Goal: Information Seeking & Learning: Learn about a topic

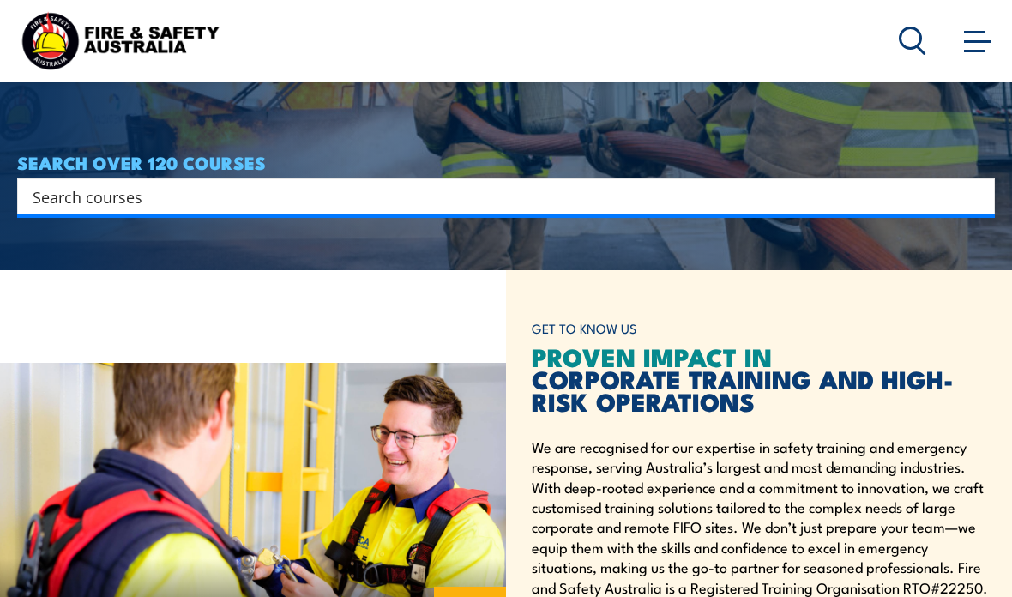
scroll to position [342, 0]
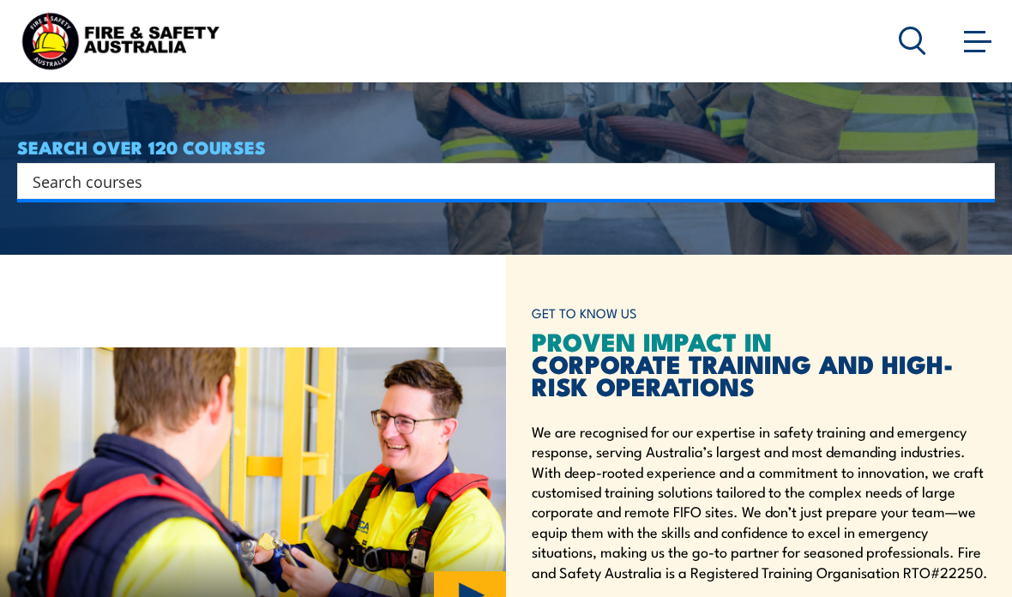
click at [227, 194] on input "Search input" at bounding box center [495, 181] width 925 height 26
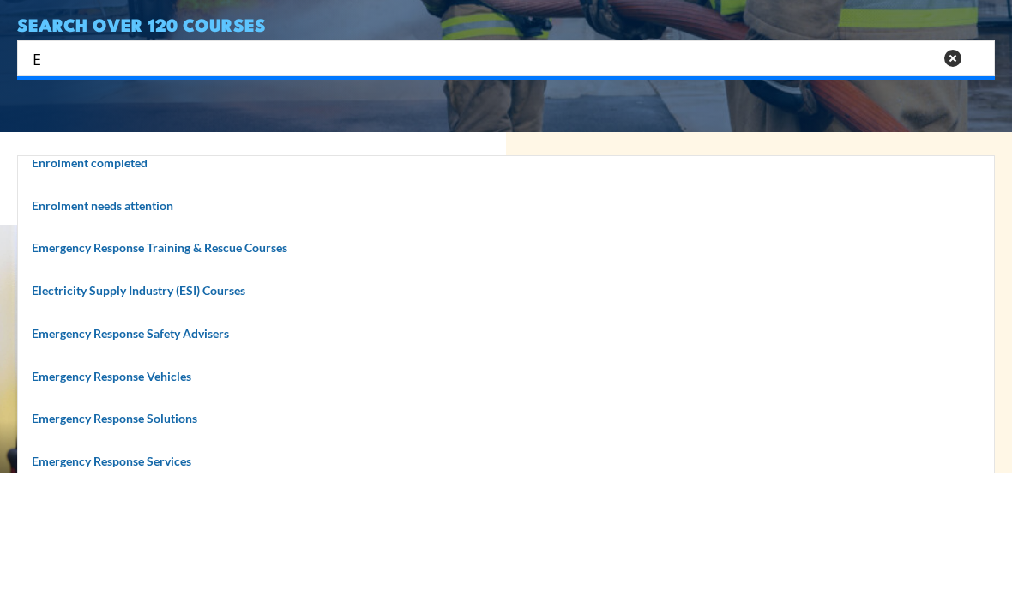
scroll to position [94, 0]
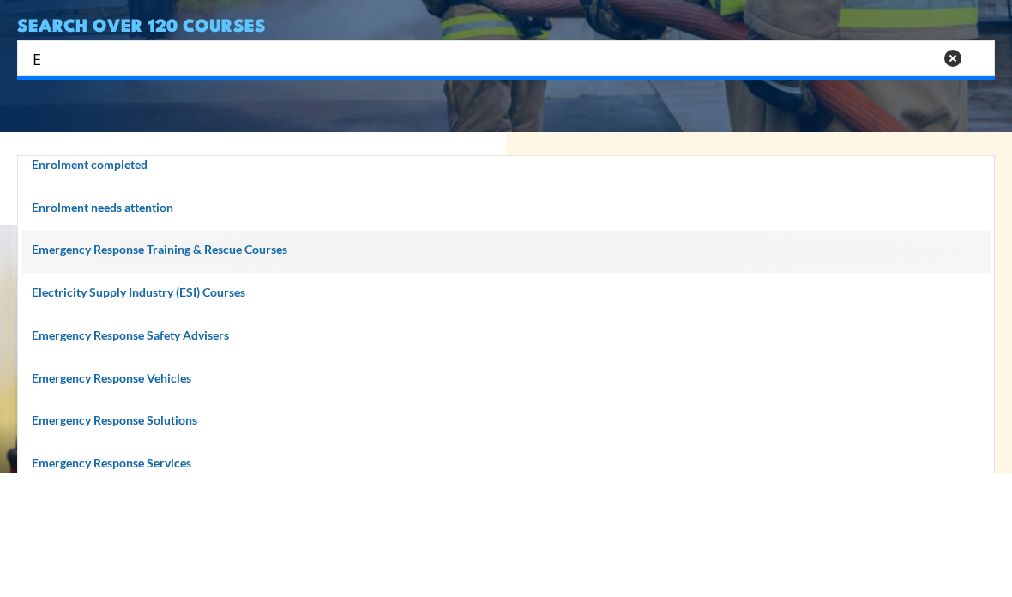
type input "E"
click at [208, 354] on span at bounding box center [506, 375] width 968 height 43
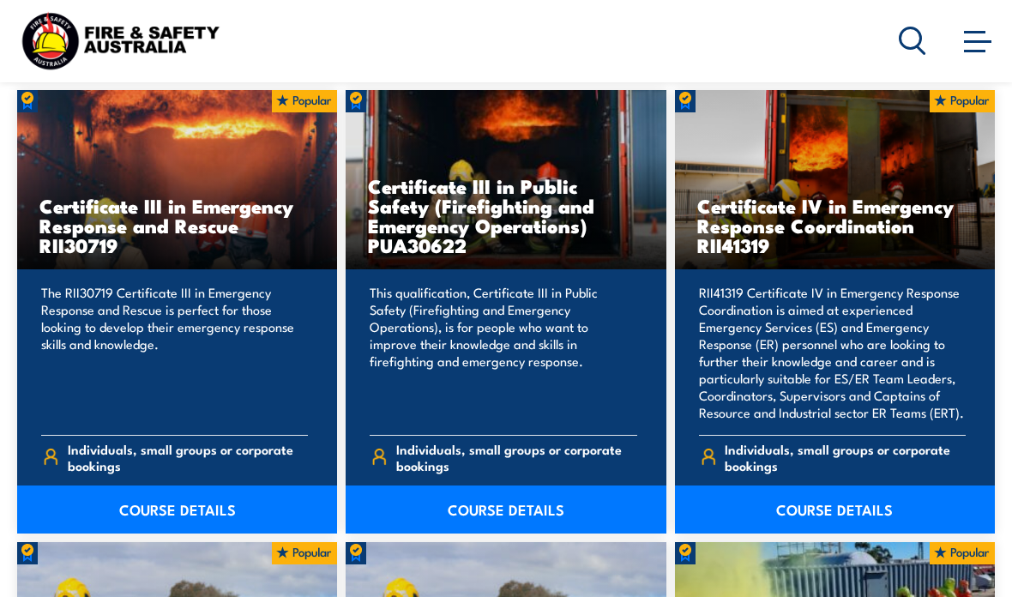
scroll to position [1221, 0]
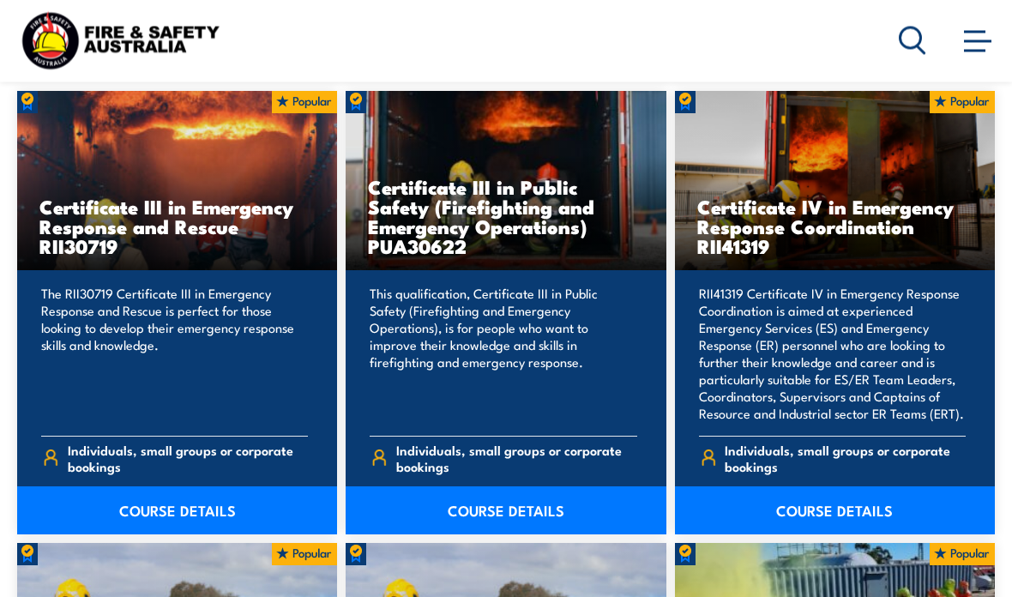
click at [515, 496] on link "COURSE DETAILS" at bounding box center [506, 511] width 320 height 48
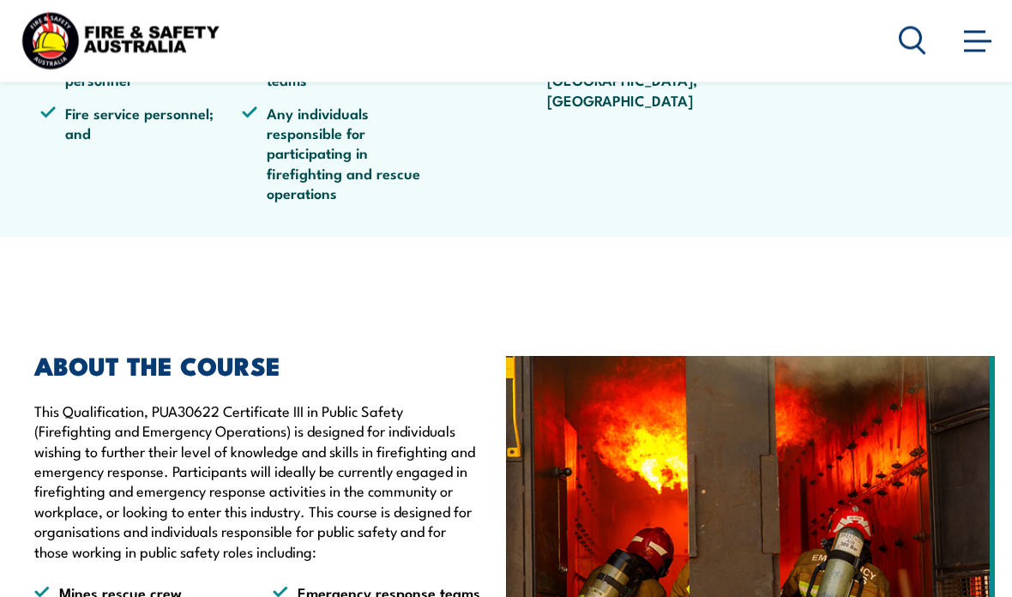
scroll to position [693, 0]
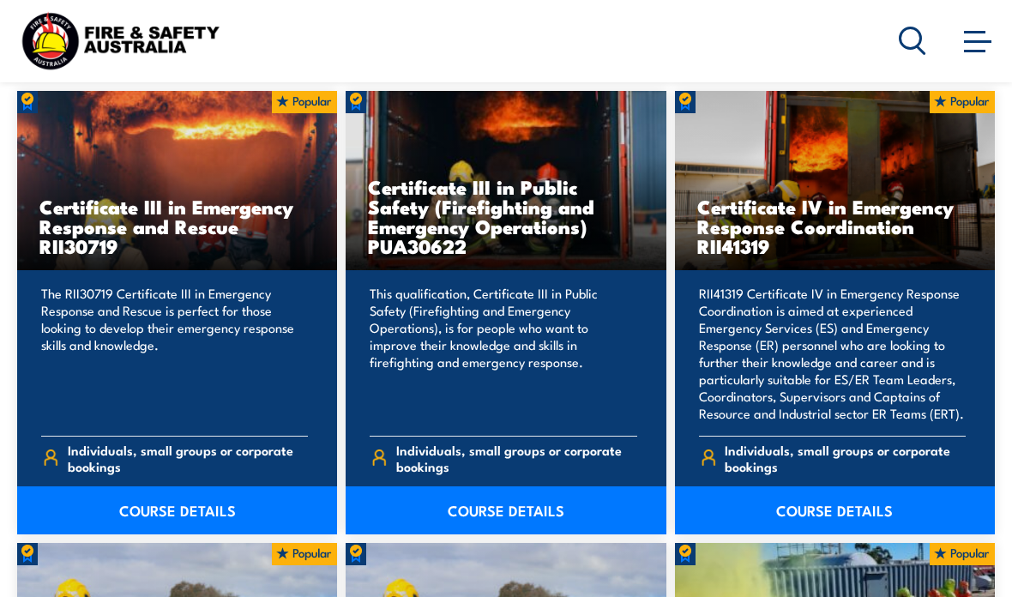
click at [196, 509] on link "COURSE DETAILS" at bounding box center [177, 510] width 320 height 48
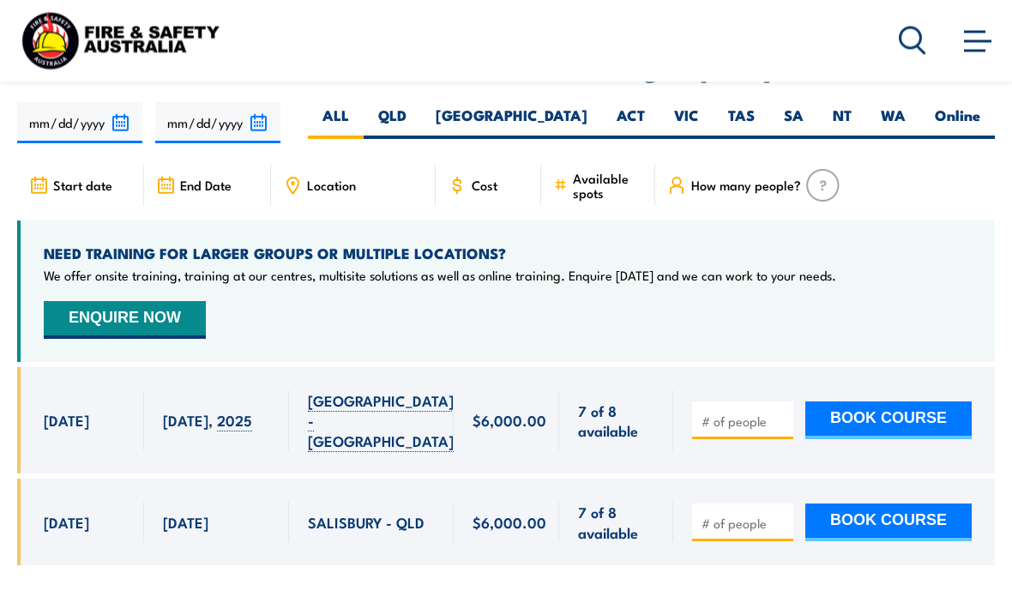
scroll to position [3990, 0]
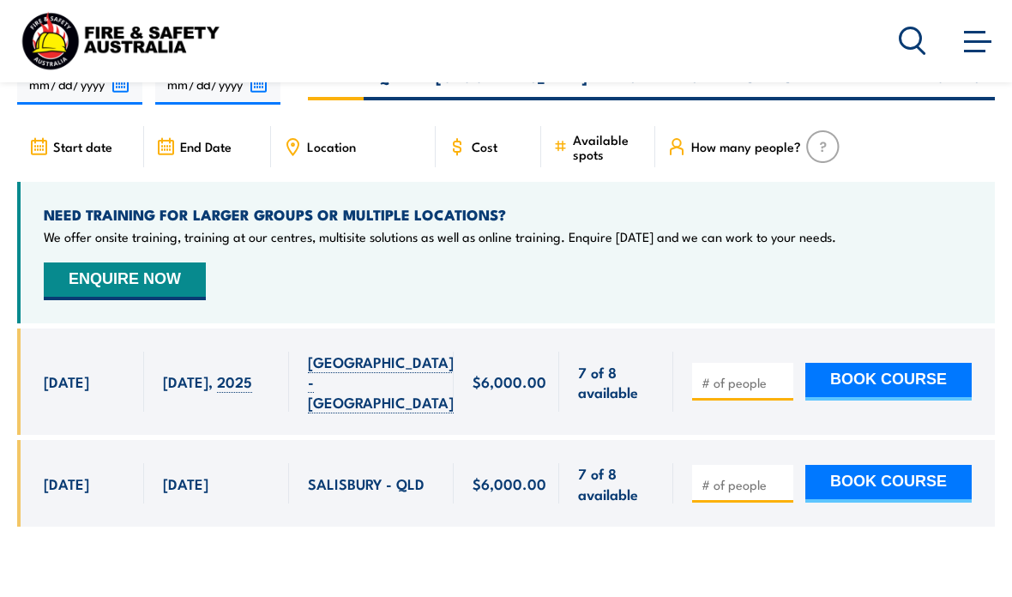
click at [78, 473] on span "[DATE]" at bounding box center [66, 483] width 45 height 20
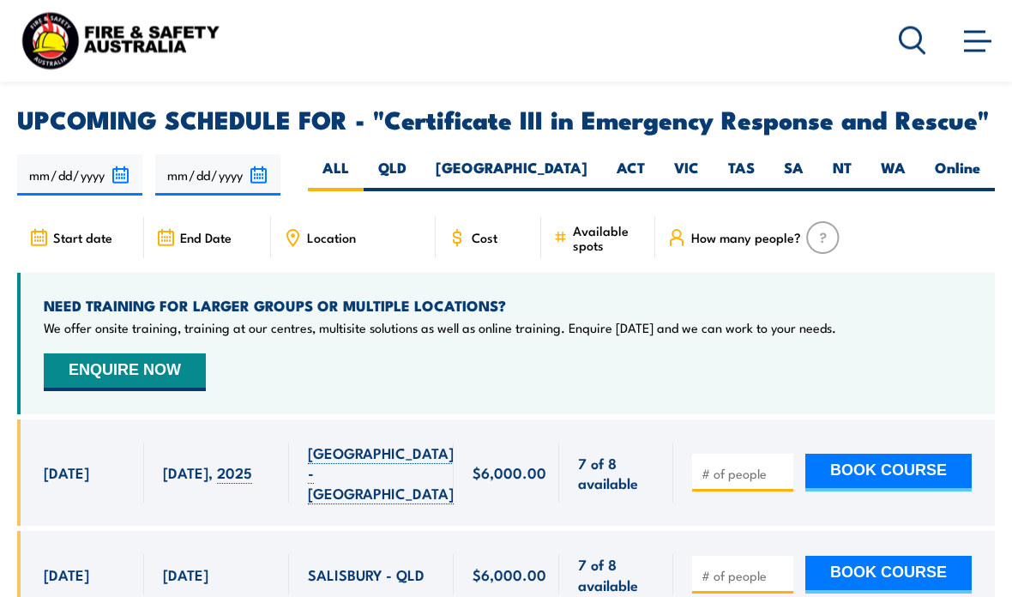
scroll to position [3897, 0]
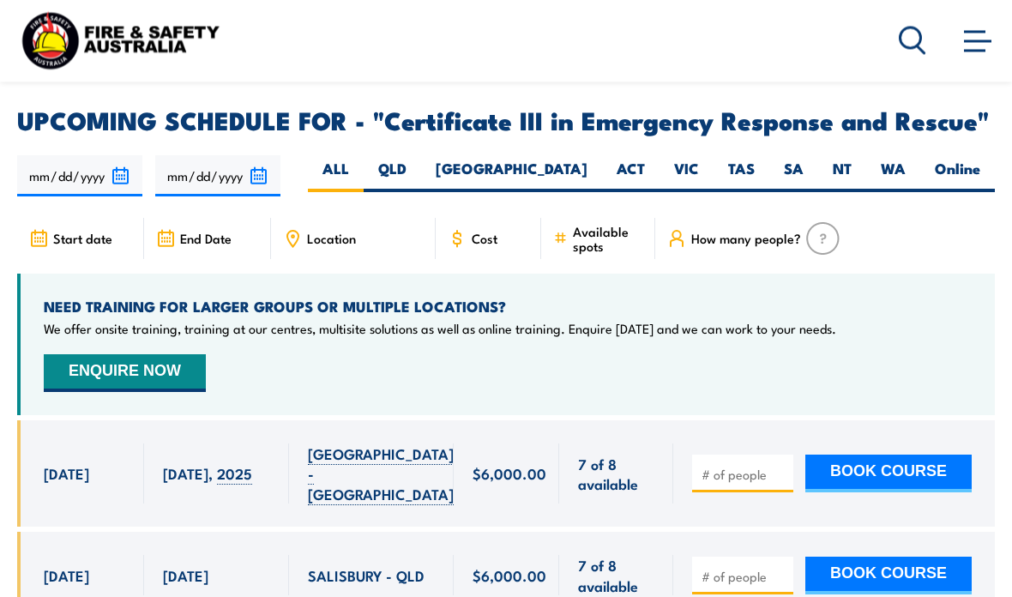
click at [86, 566] on span "[DATE]" at bounding box center [66, 576] width 45 height 20
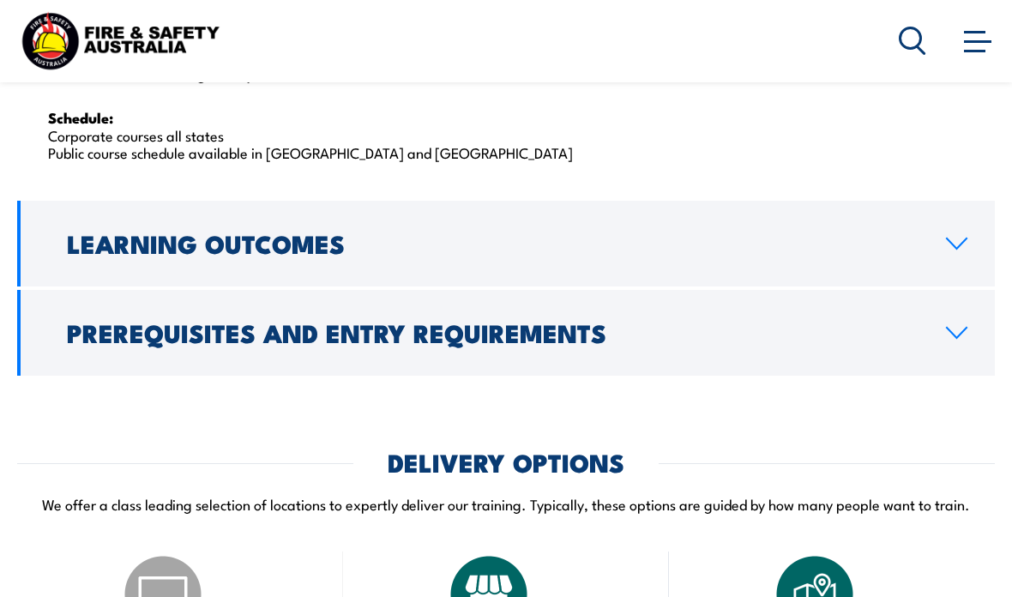
scroll to position [2831, 0]
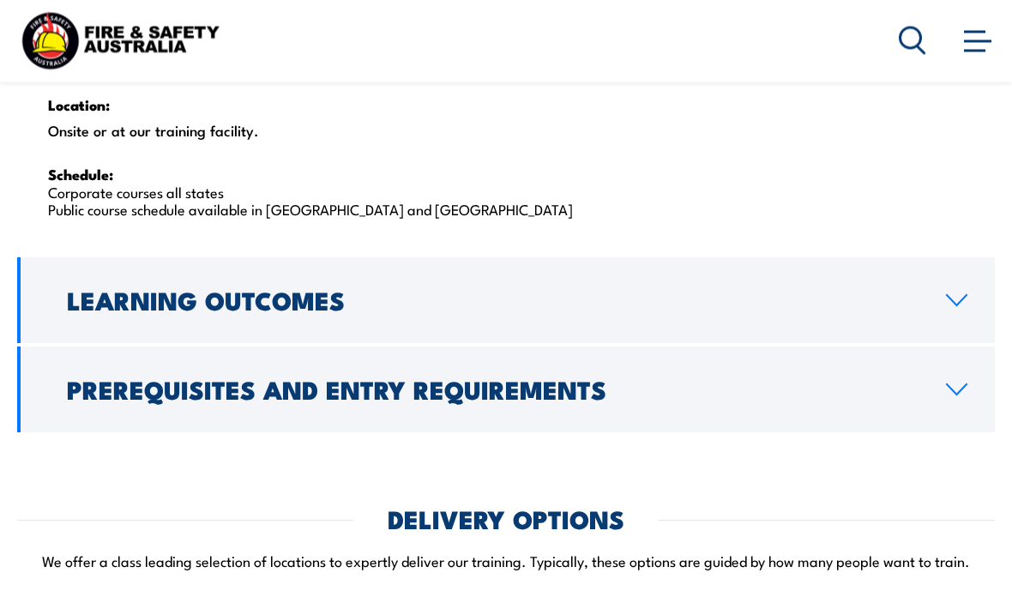
click at [956, 385] on icon at bounding box center [957, 390] width 20 height 10
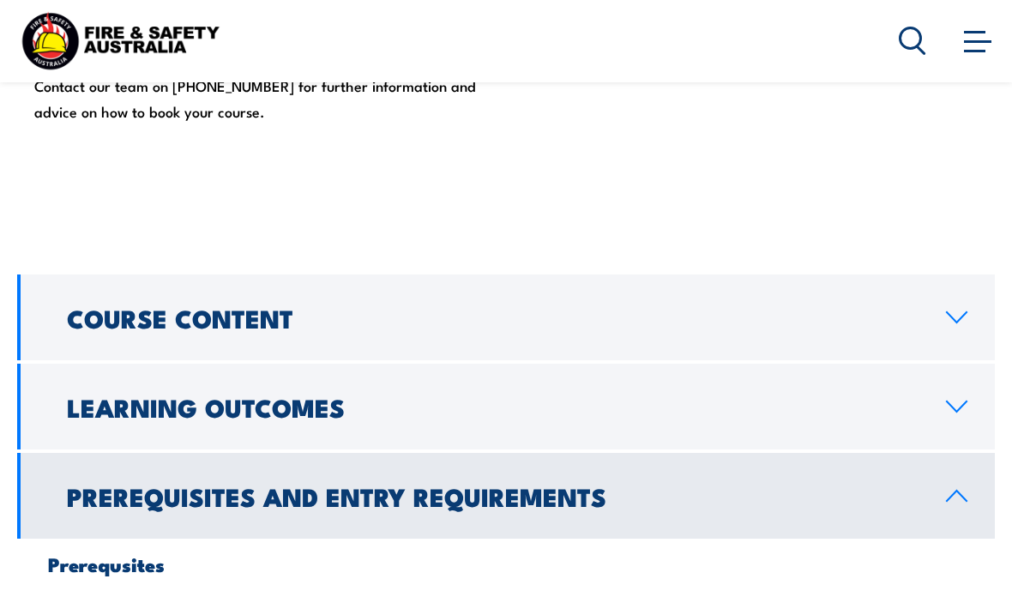
scroll to position [1481, 0]
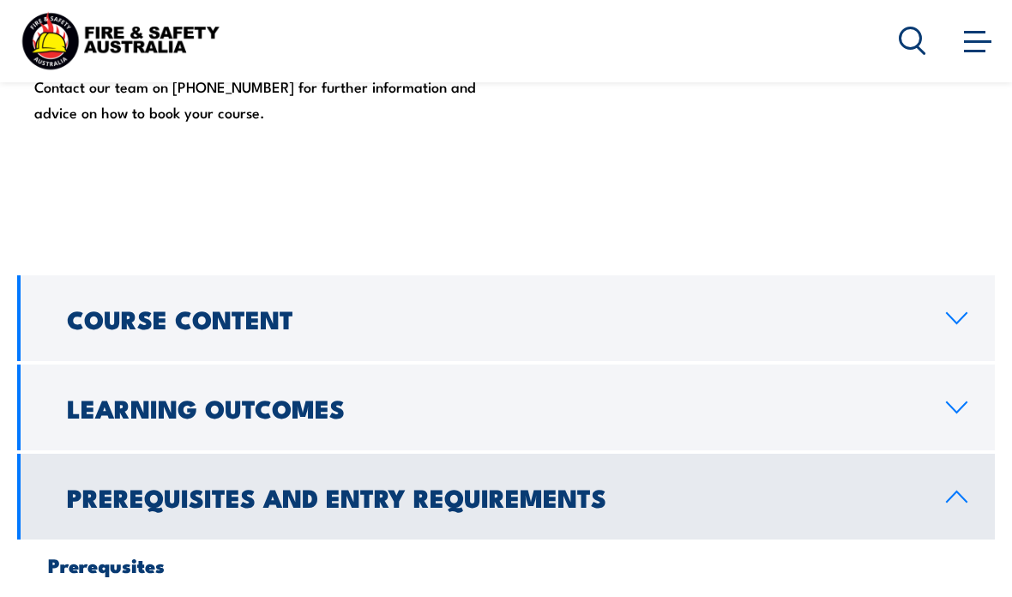
click at [950, 311] on icon at bounding box center [956, 318] width 23 height 14
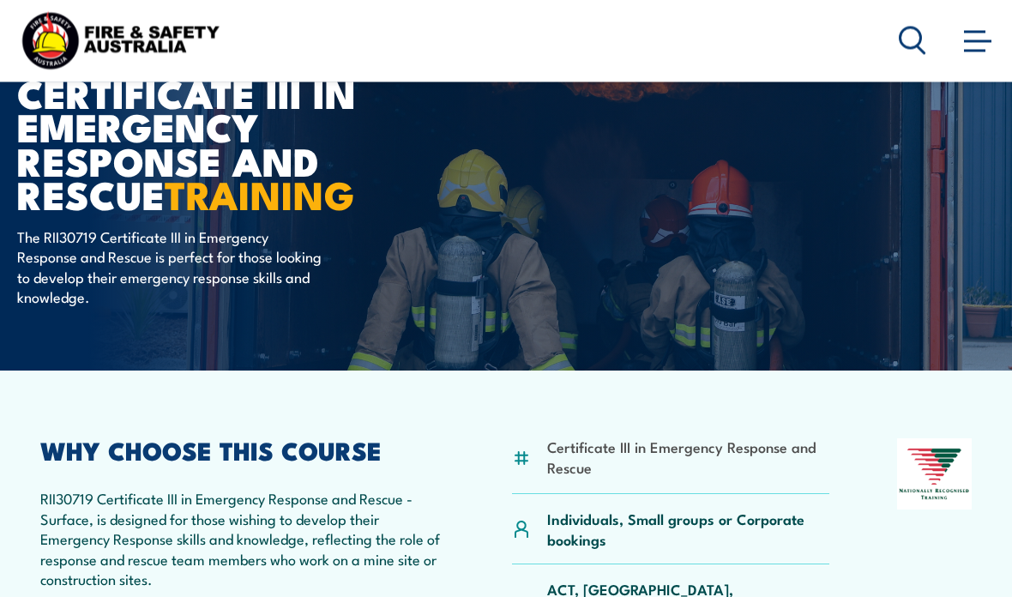
scroll to position [0, 0]
